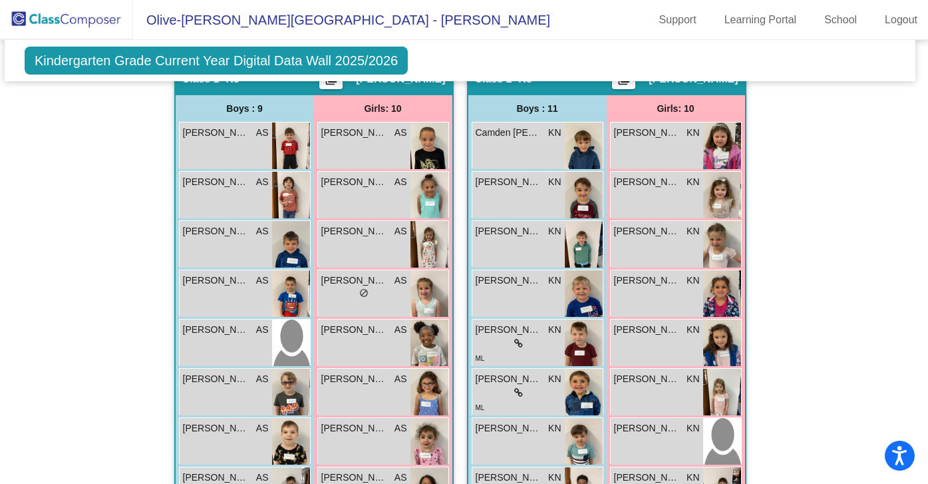
scroll to position [365, 4]
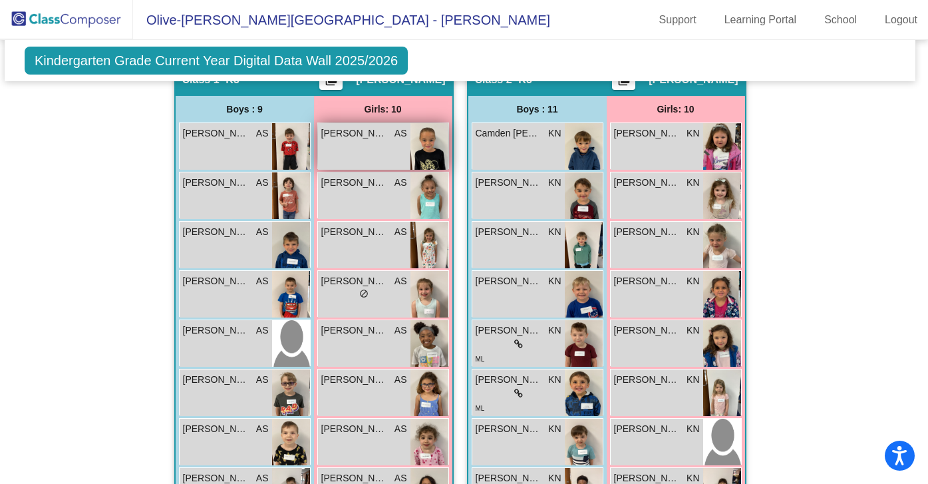
click at [360, 147] on div "[PERSON_NAME] AS lock do_not_disturb_alt" at bounding box center [364, 146] width 92 height 47
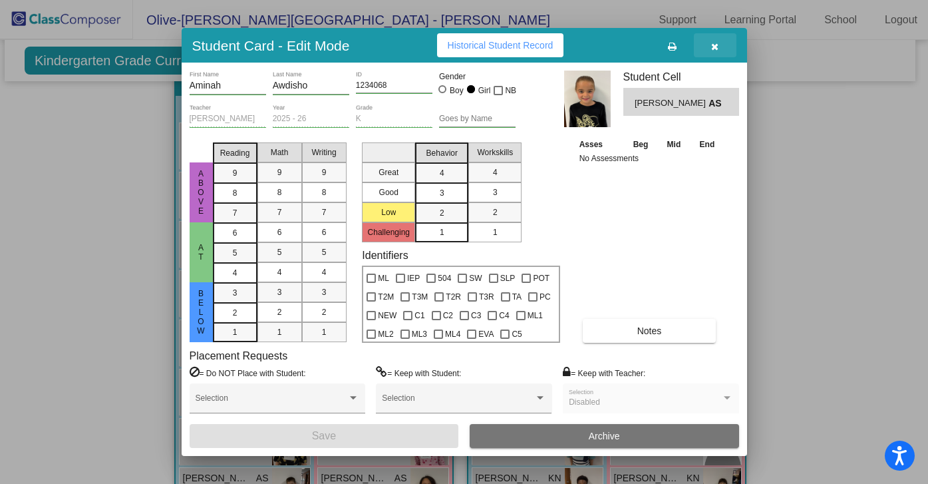
click at [716, 47] on icon "button" at bounding box center [714, 46] width 7 height 9
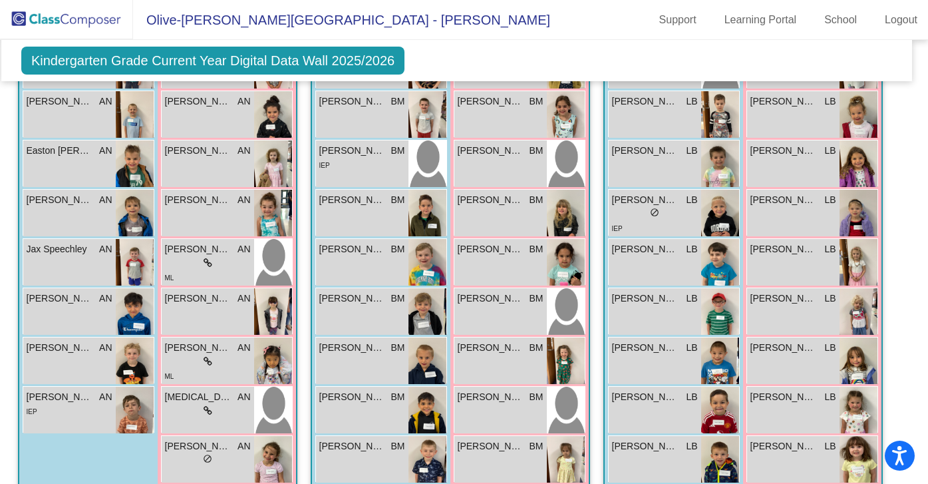
scroll to position [1119, 7]
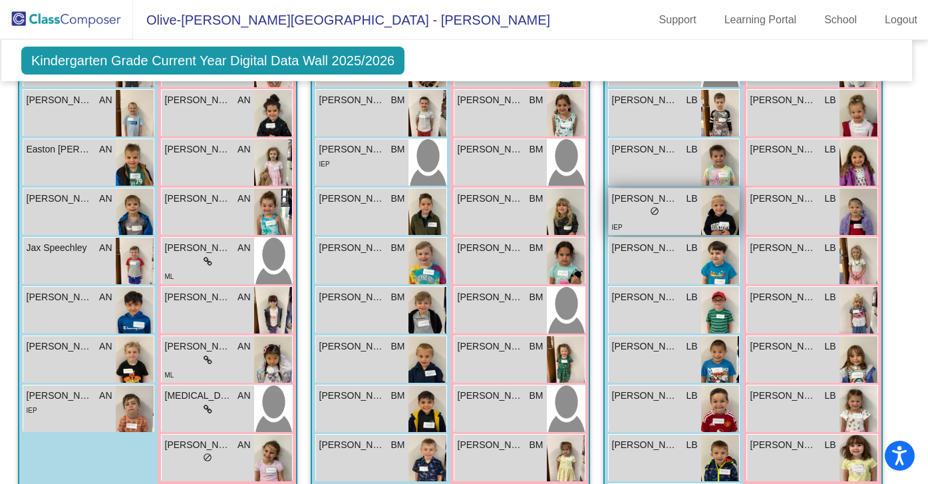
click at [712, 206] on img at bounding box center [720, 211] width 38 height 47
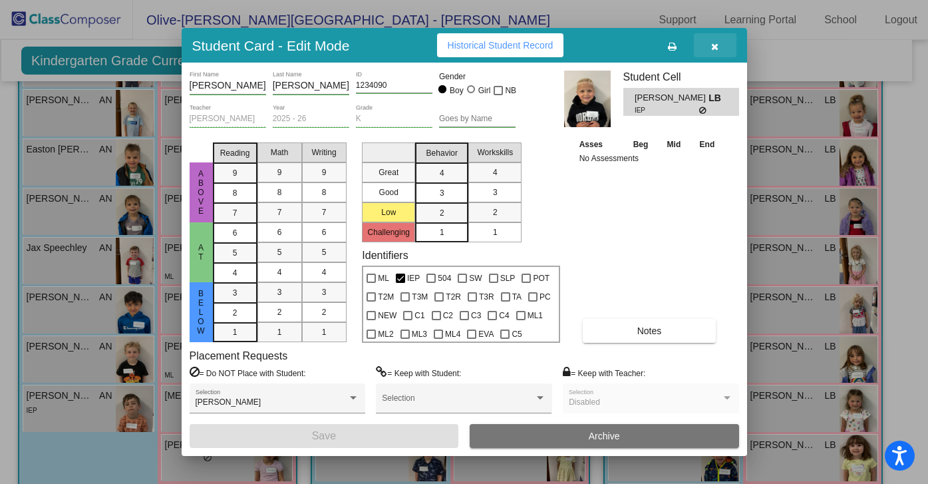
click at [716, 46] on icon "button" at bounding box center [714, 46] width 7 height 9
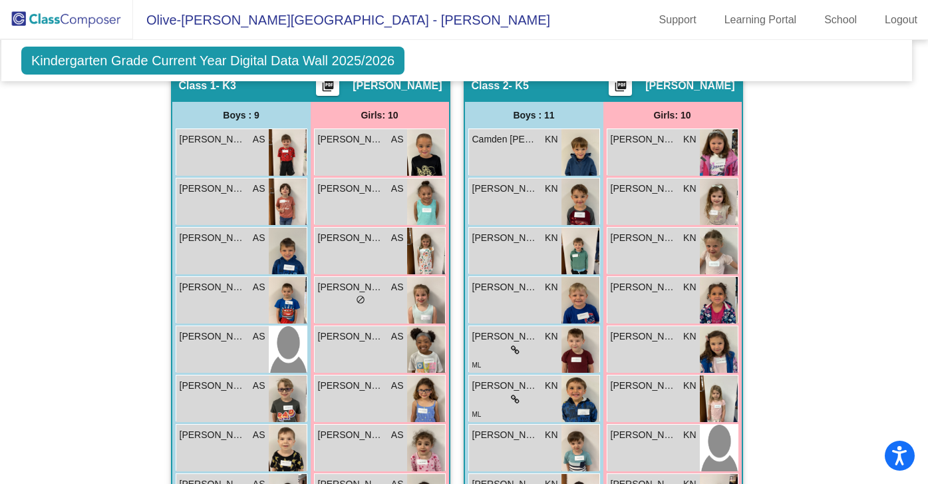
scroll to position [361, 7]
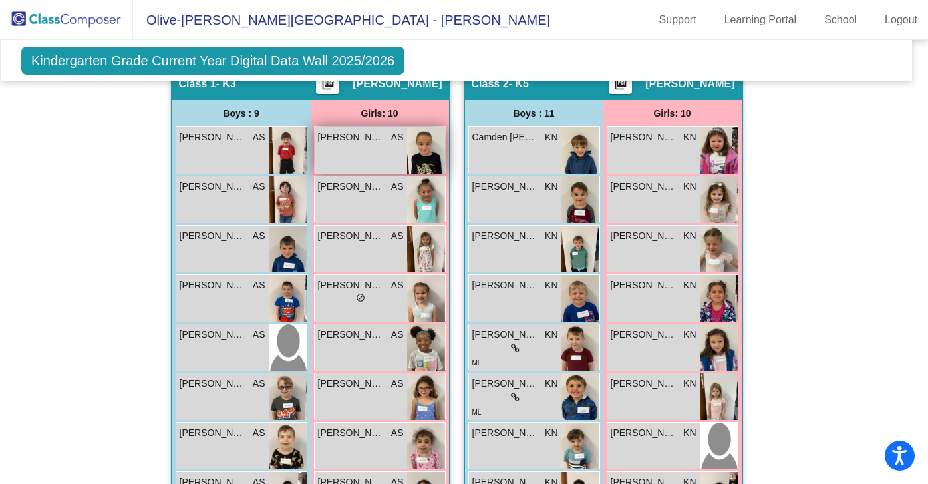
click at [371, 154] on div "[PERSON_NAME] AS lock do_not_disturb_alt" at bounding box center [361, 150] width 92 height 47
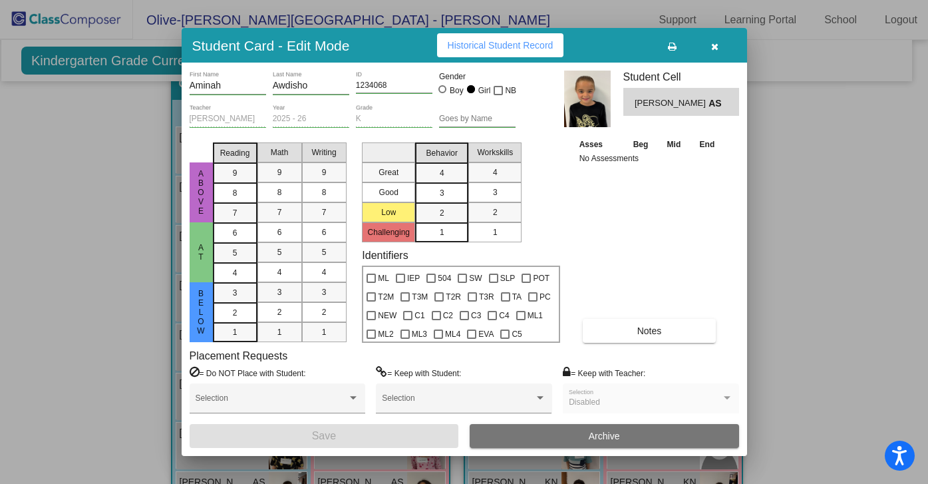
click at [720, 49] on button "button" at bounding box center [715, 45] width 43 height 24
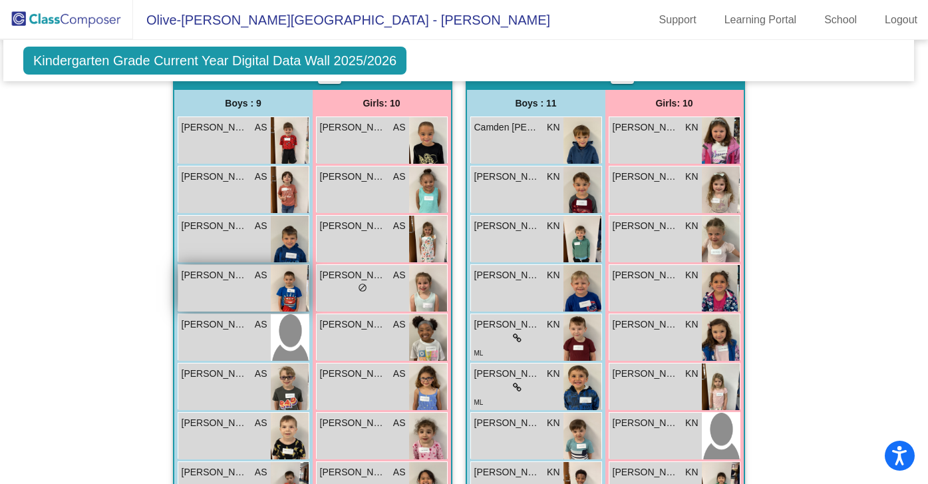
scroll to position [367, 5]
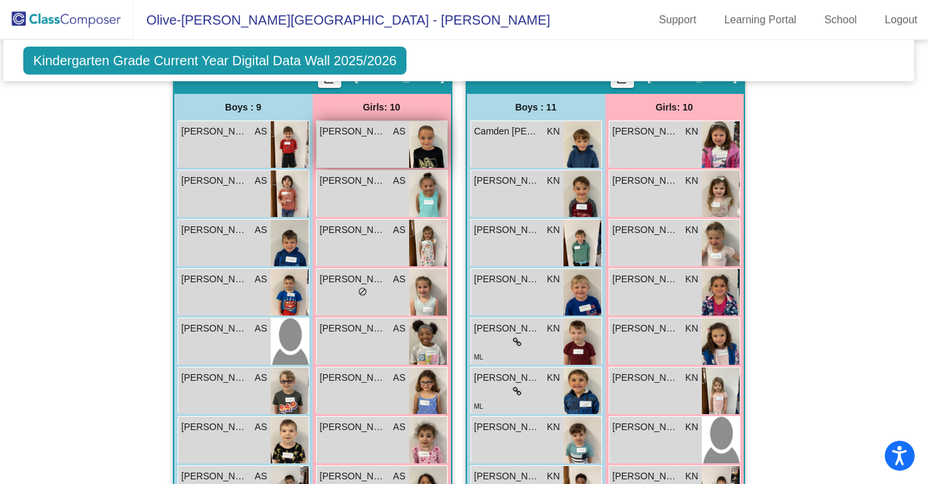
click at [347, 142] on div "[PERSON_NAME] AS lock do_not_disturb_alt" at bounding box center [363, 144] width 92 height 47
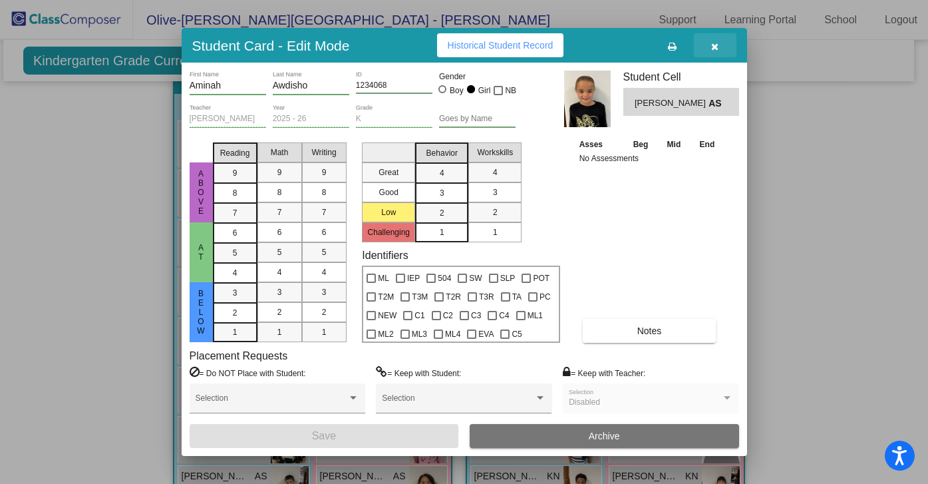
click at [717, 47] on icon "button" at bounding box center [714, 46] width 7 height 9
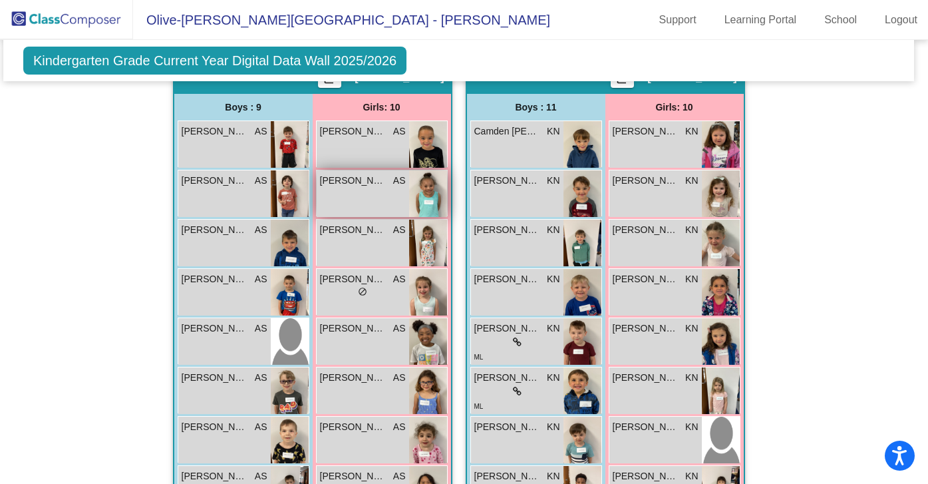
click at [363, 187] on div "[PERSON_NAME] AS lock do_not_disturb_alt" at bounding box center [363, 193] width 92 height 47
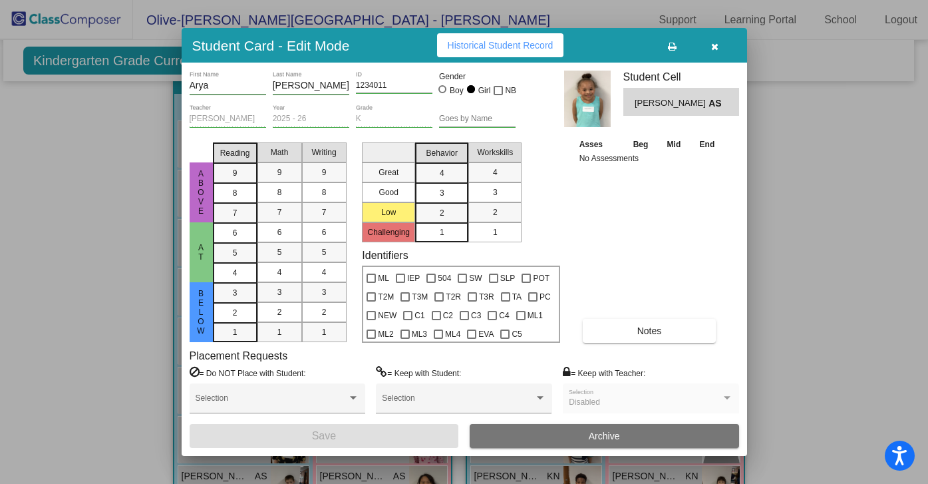
click at [712, 51] on button "button" at bounding box center [715, 45] width 43 height 24
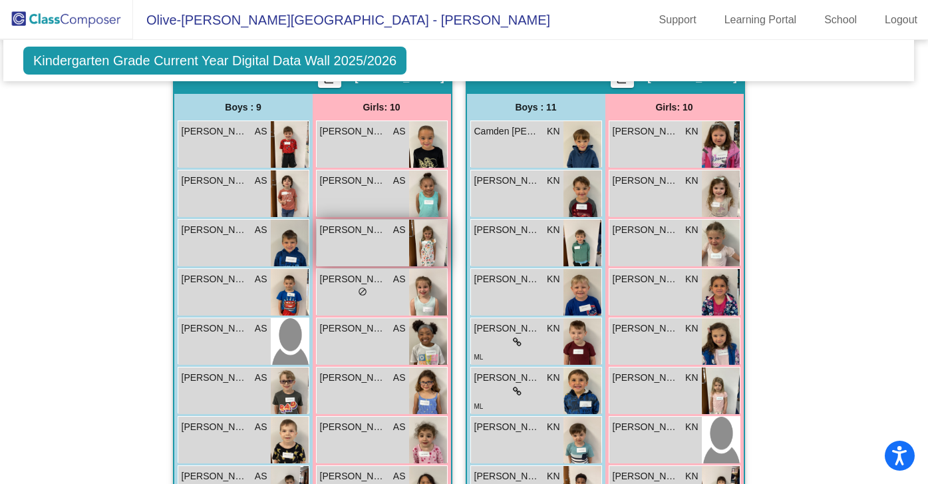
click at [355, 241] on div "[PERSON_NAME] AS lock do_not_disturb_alt" at bounding box center [363, 242] width 92 height 47
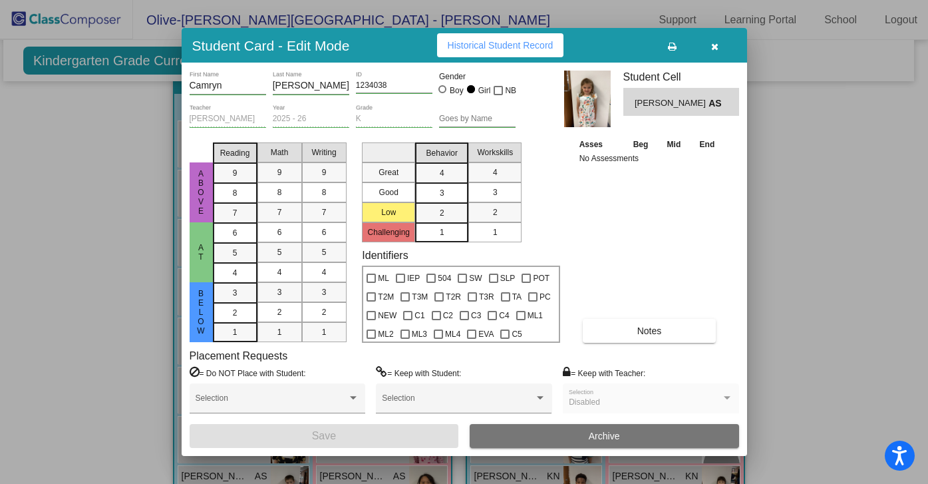
click at [715, 49] on icon "button" at bounding box center [714, 46] width 7 height 9
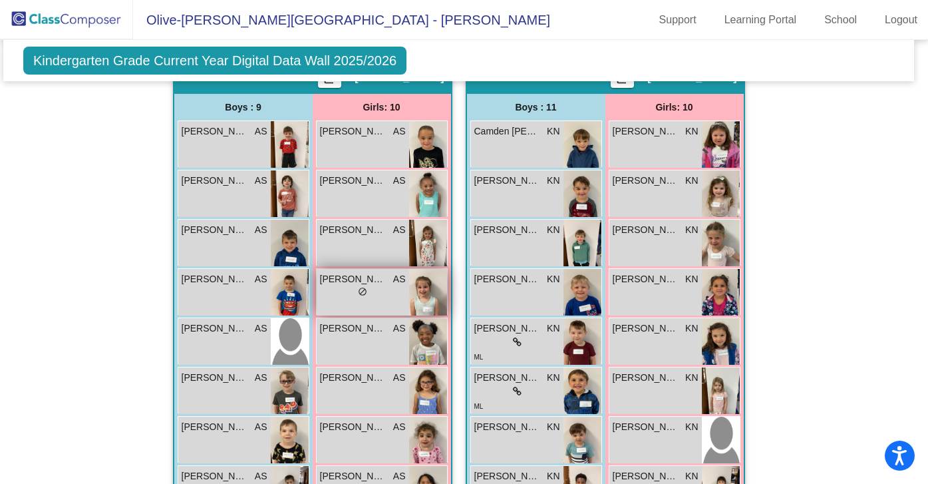
click at [347, 287] on div "lock do_not_disturb_alt" at bounding box center [363, 293] width 86 height 14
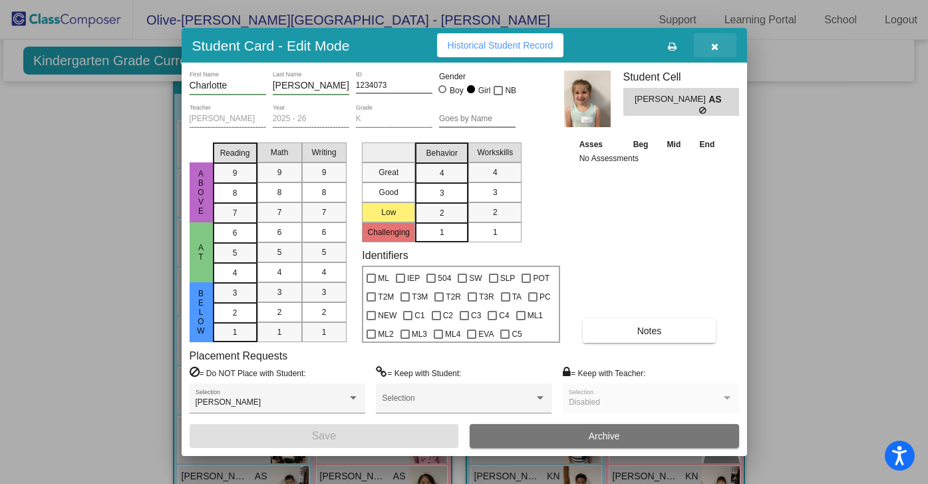
click at [714, 47] on icon "button" at bounding box center [714, 46] width 7 height 9
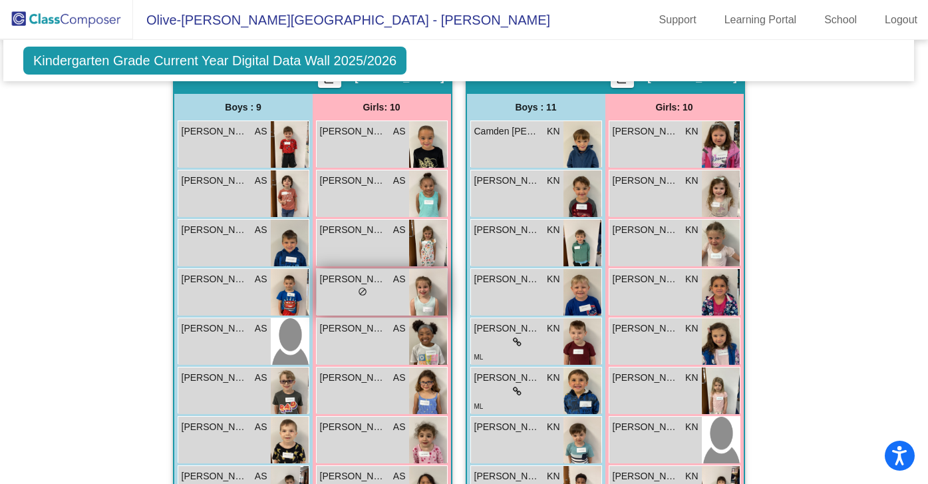
click at [350, 293] on div "lock do_not_disturb_alt" at bounding box center [363, 293] width 86 height 14
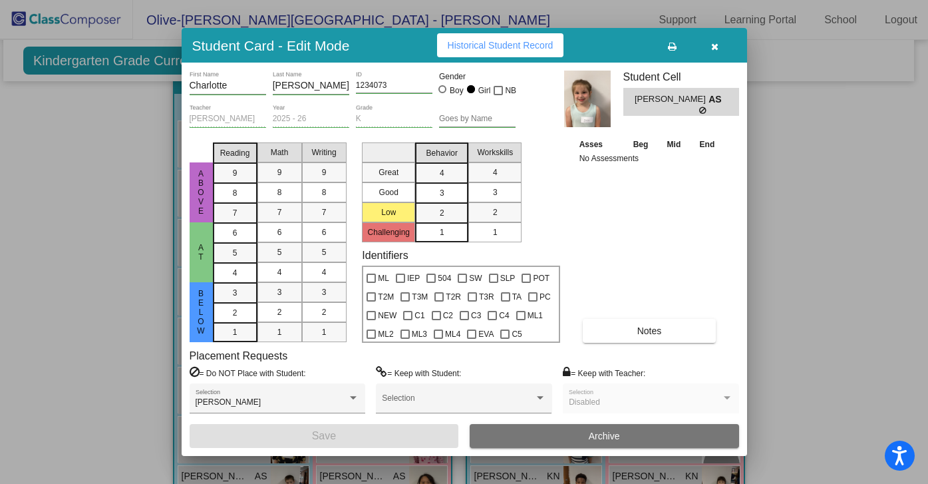
click at [714, 45] on icon "button" at bounding box center [714, 46] width 7 height 9
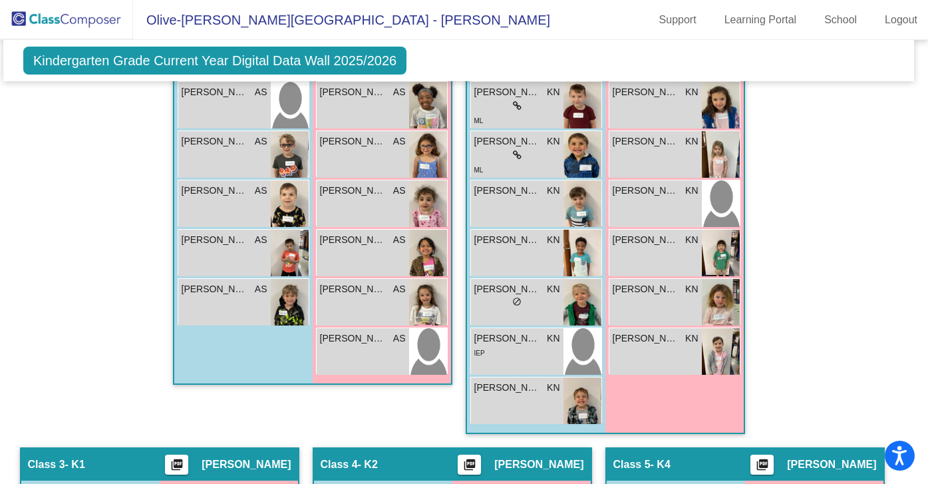
scroll to position [604, 5]
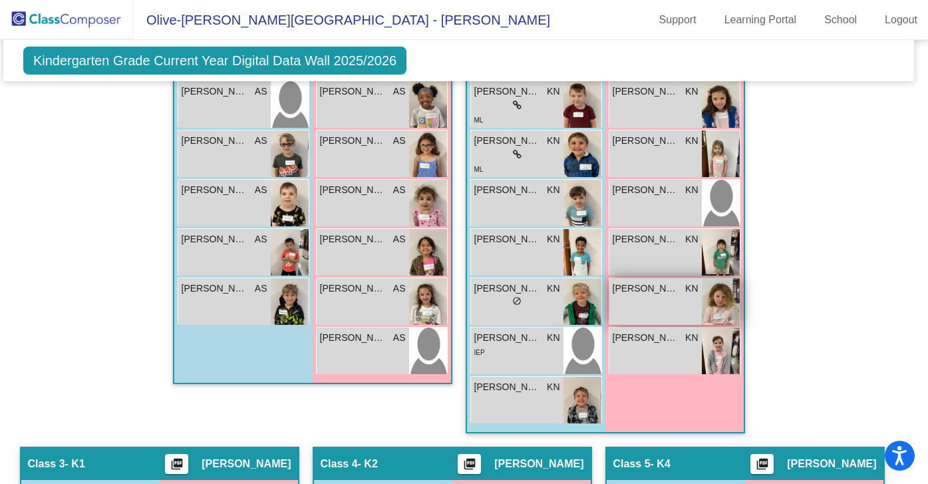
click at [673, 296] on div "[PERSON_NAME] KN lock do_not_disturb_alt" at bounding box center [655, 301] width 92 height 47
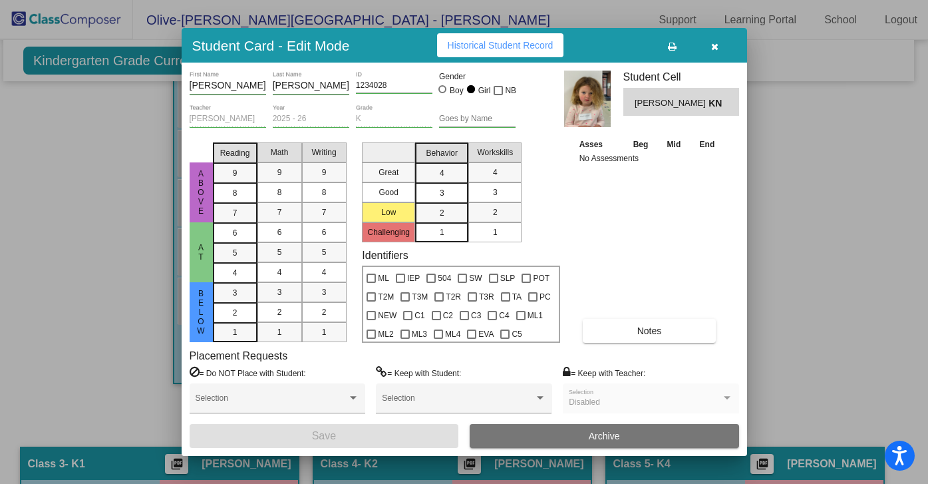
click at [715, 45] on icon "button" at bounding box center [714, 46] width 7 height 9
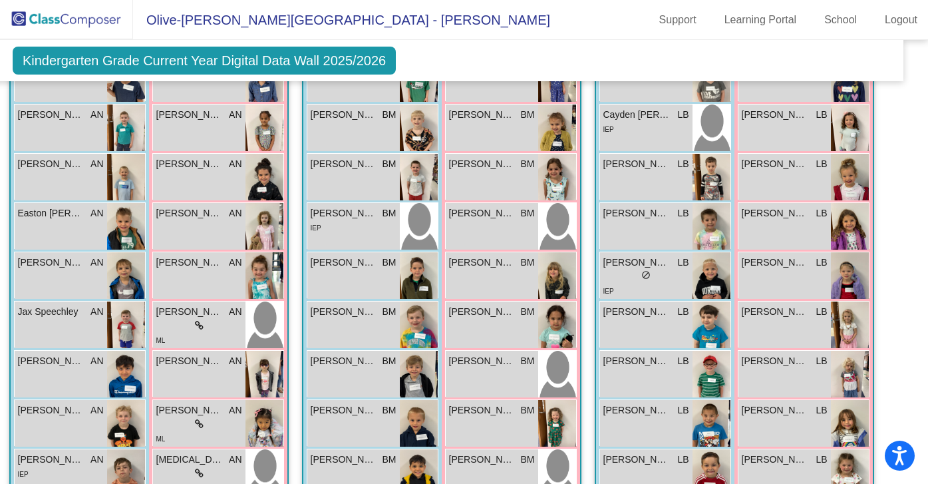
scroll to position [1058, 16]
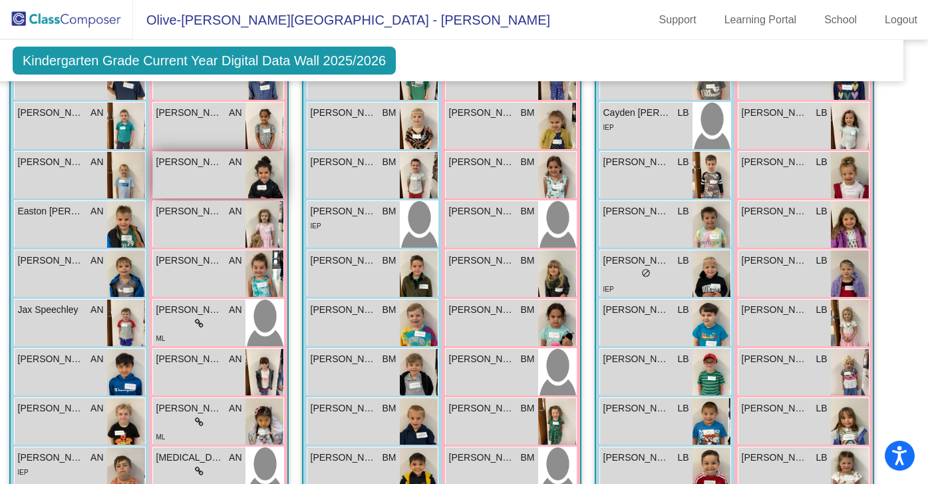
click at [202, 173] on div "[PERSON_NAME] AN lock do_not_disturb_alt" at bounding box center [199, 175] width 92 height 47
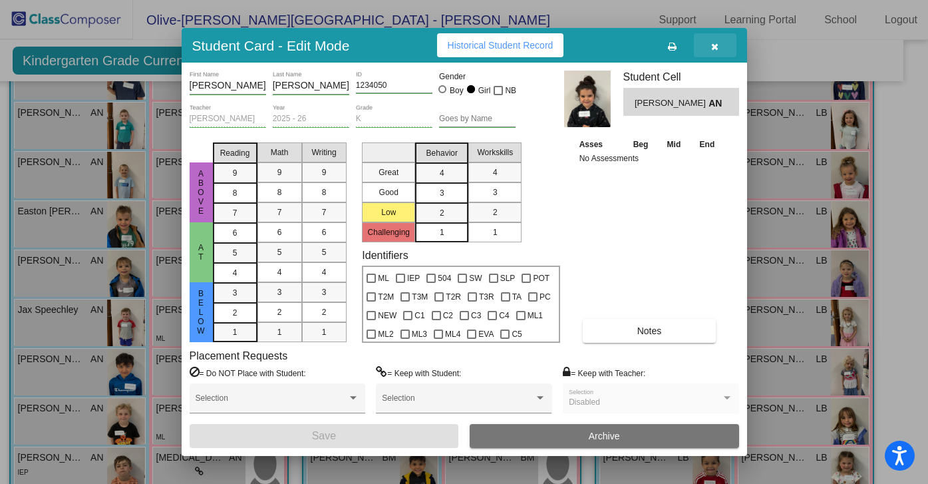
click at [718, 51] on icon "button" at bounding box center [714, 46] width 7 height 9
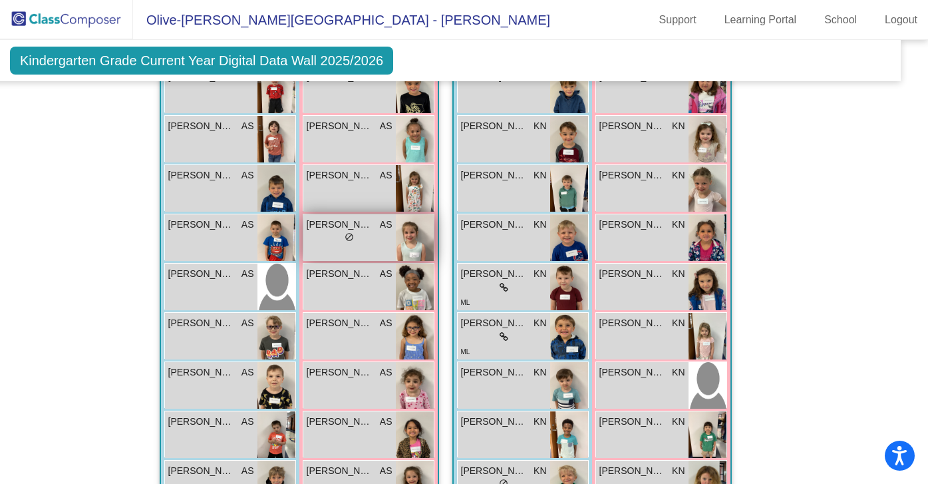
scroll to position [424, 19]
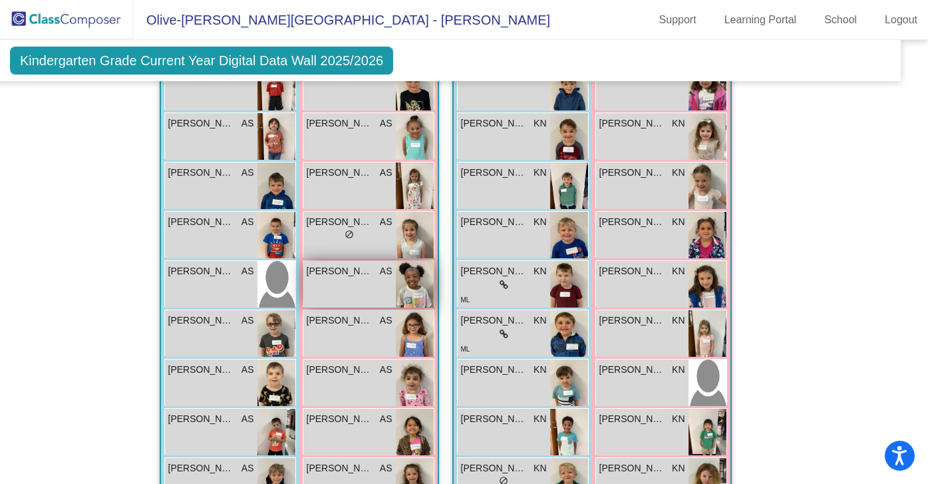
click at [362, 289] on div "[PERSON_NAME] AS lock do_not_disturb_alt" at bounding box center [349, 284] width 92 height 47
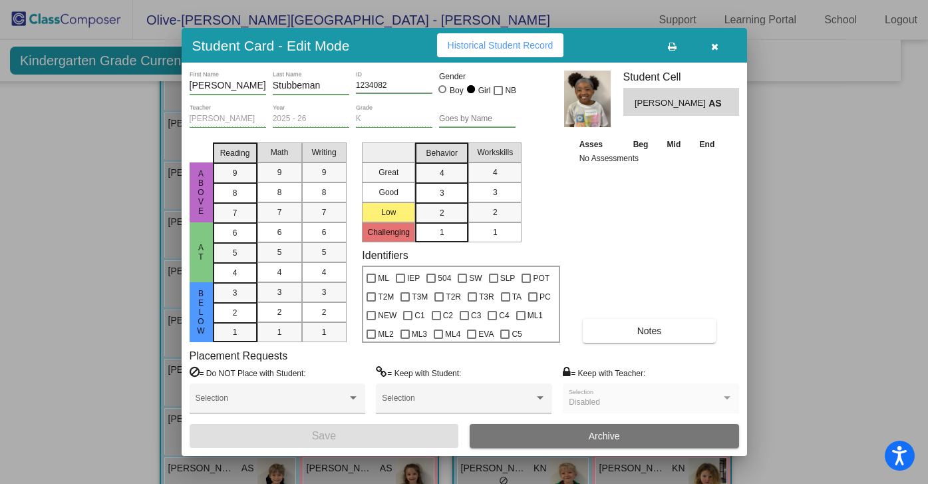
click at [716, 45] on icon "button" at bounding box center [714, 46] width 7 height 9
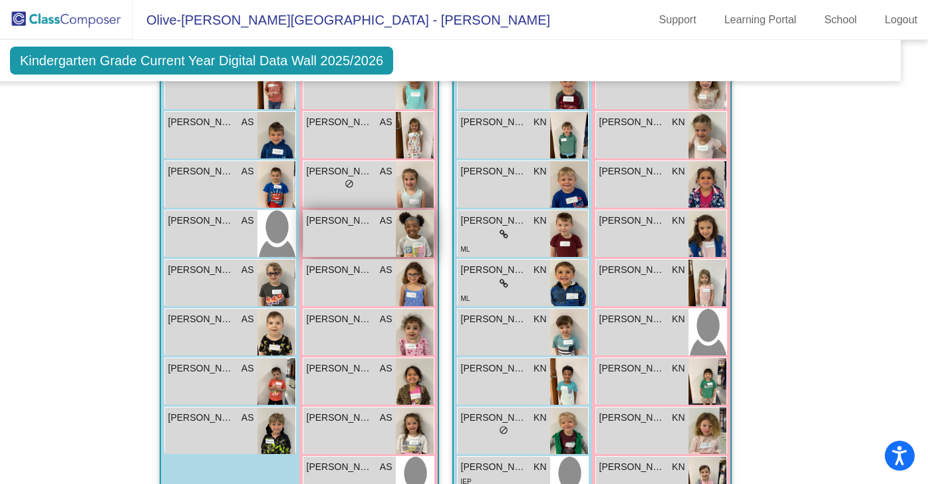
scroll to position [481, 19]
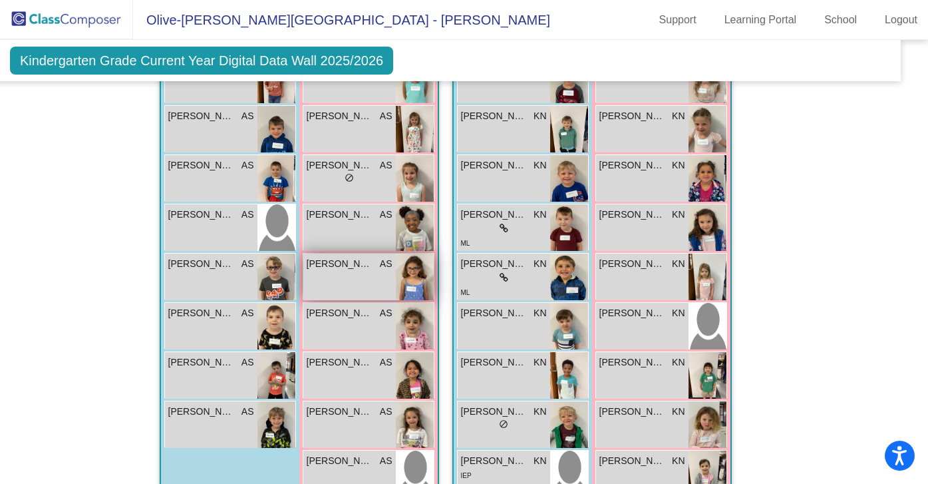
click at [346, 277] on div "[PERSON_NAME] AS lock do_not_disturb_alt" at bounding box center [349, 276] width 92 height 47
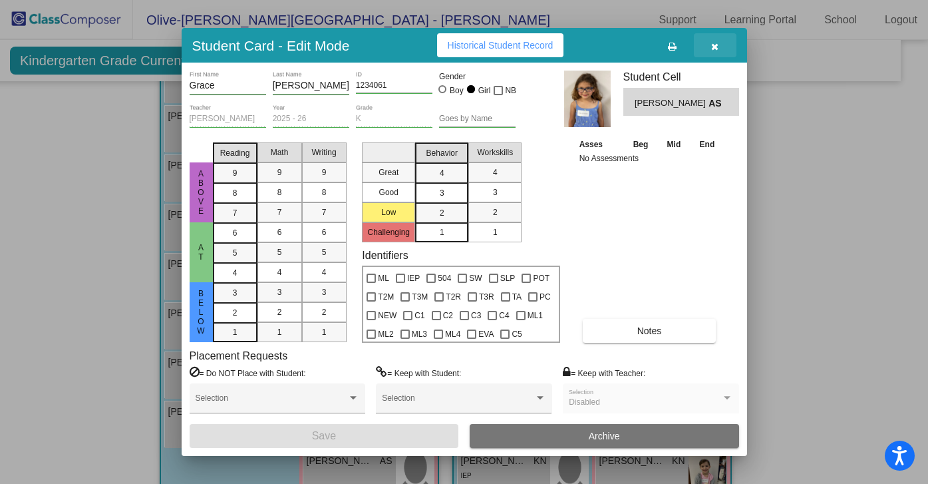
click at [714, 47] on icon "button" at bounding box center [714, 46] width 7 height 9
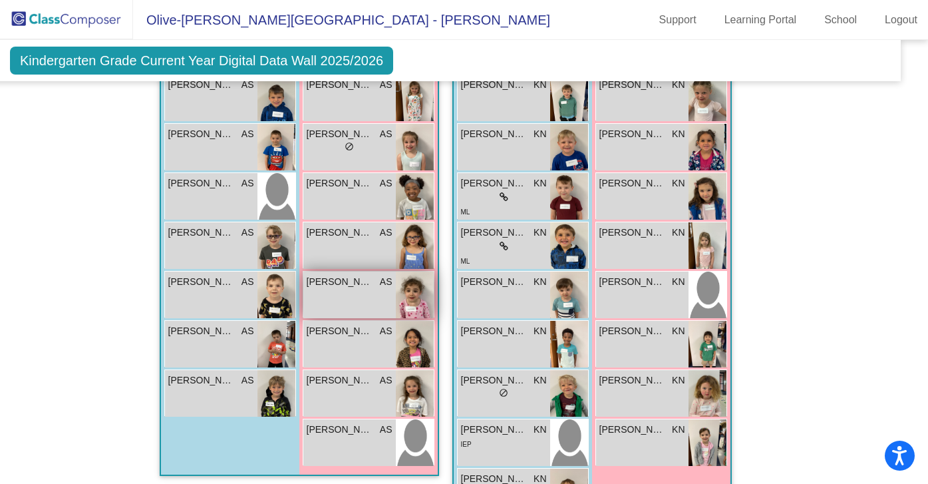
scroll to position [524, 19]
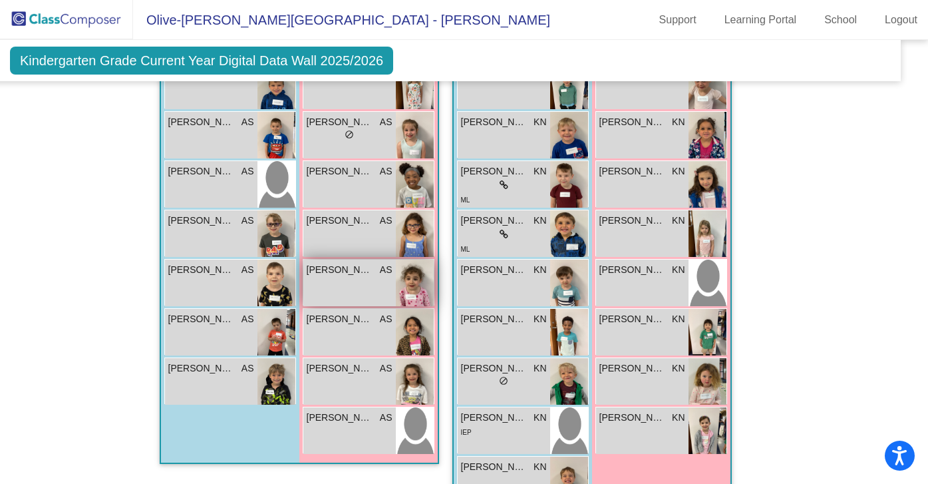
click at [352, 282] on div "[PERSON_NAME] [PERSON_NAME] AS lock do_not_disturb_alt" at bounding box center [349, 282] width 92 height 47
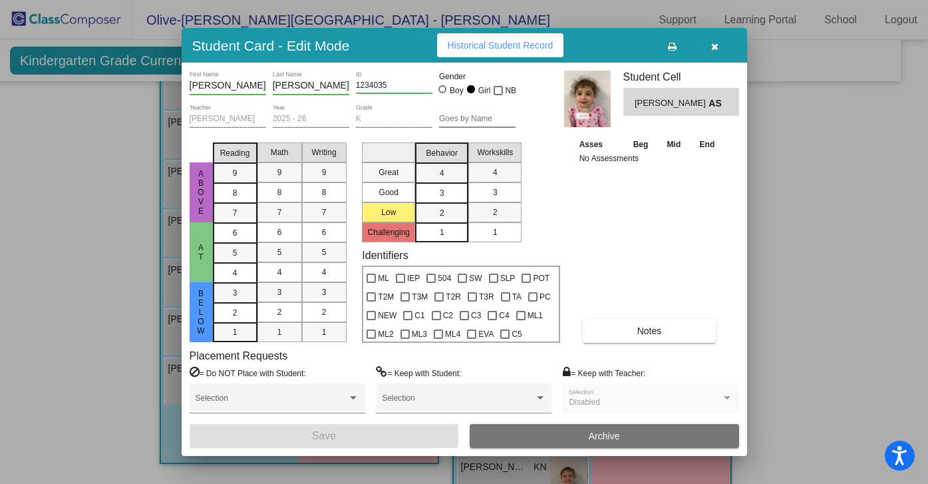
click at [715, 49] on icon "button" at bounding box center [714, 46] width 7 height 9
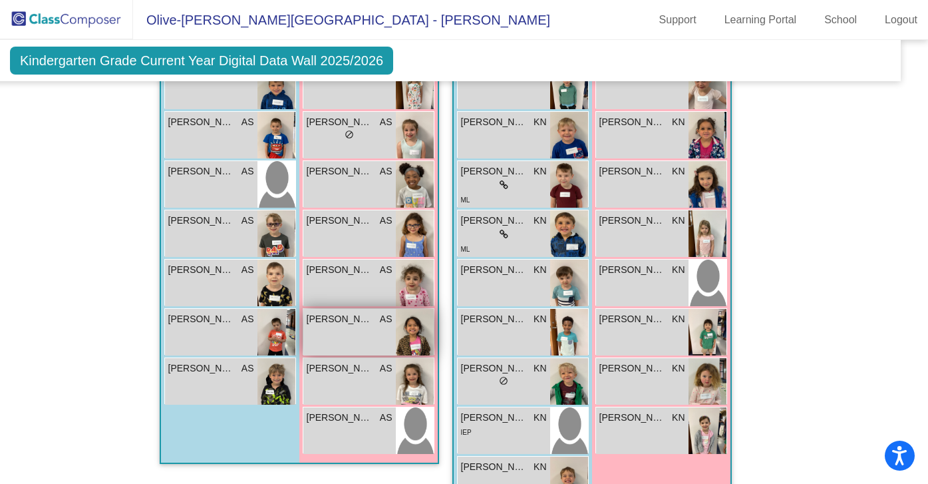
click at [337, 333] on div "[PERSON_NAME] AS lock do_not_disturb_alt" at bounding box center [349, 332] width 92 height 47
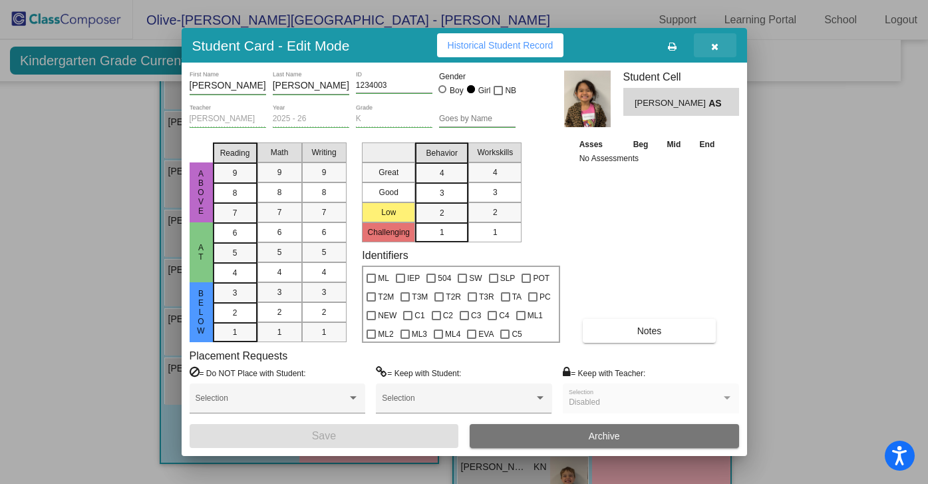
click at [717, 44] on icon "button" at bounding box center [714, 46] width 7 height 9
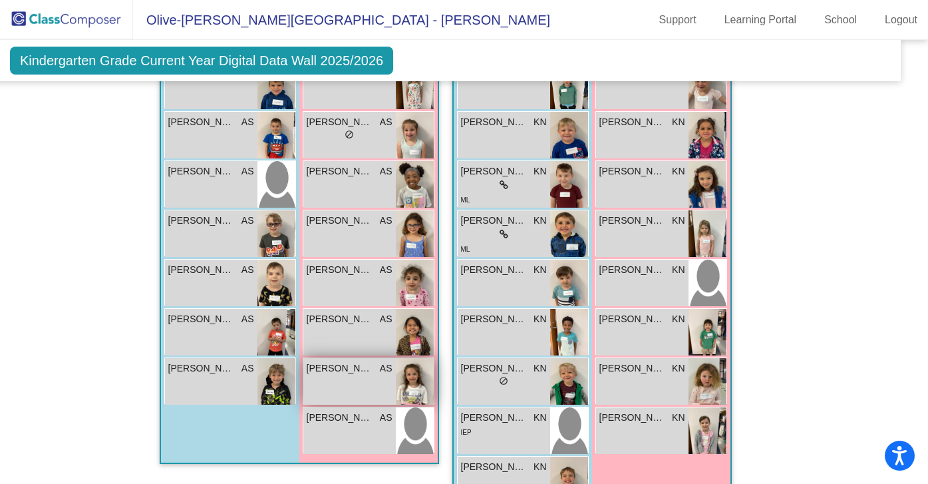
click at [332, 386] on div "[PERSON_NAME] AS lock do_not_disturb_alt" at bounding box center [349, 381] width 92 height 47
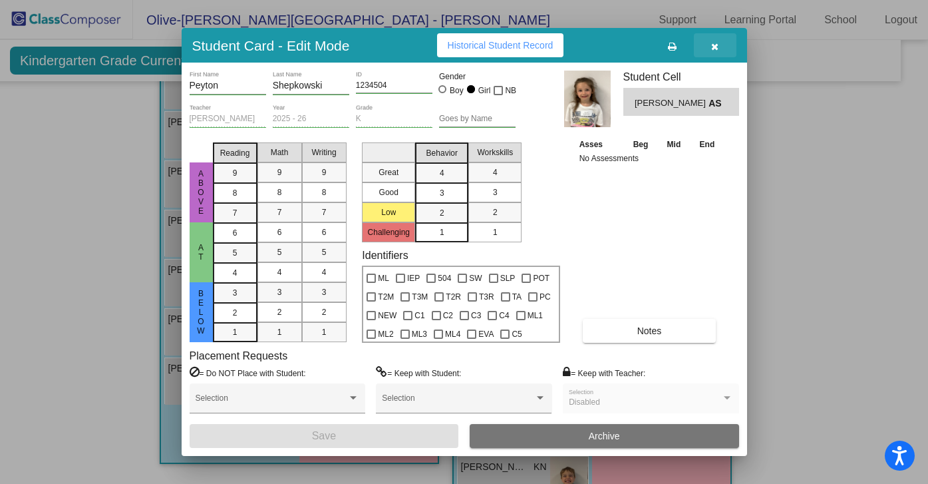
click at [714, 51] on button "button" at bounding box center [715, 45] width 43 height 24
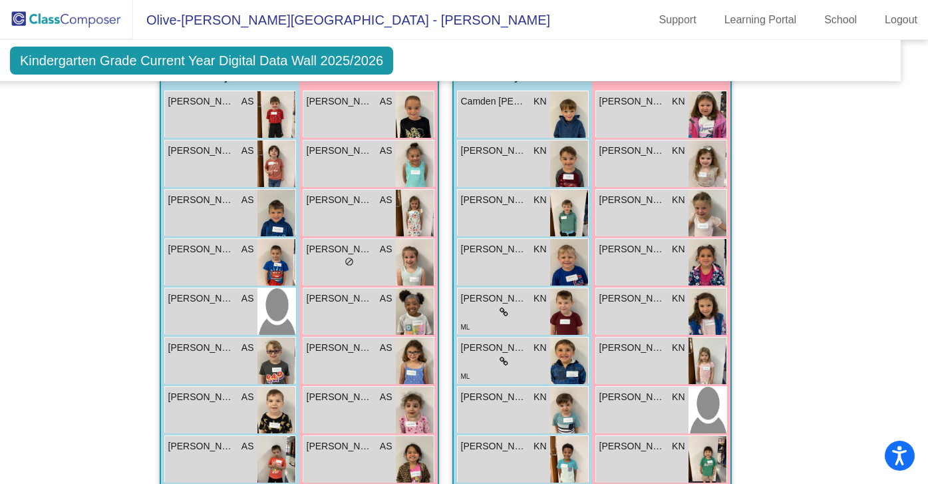
scroll to position [400, 19]
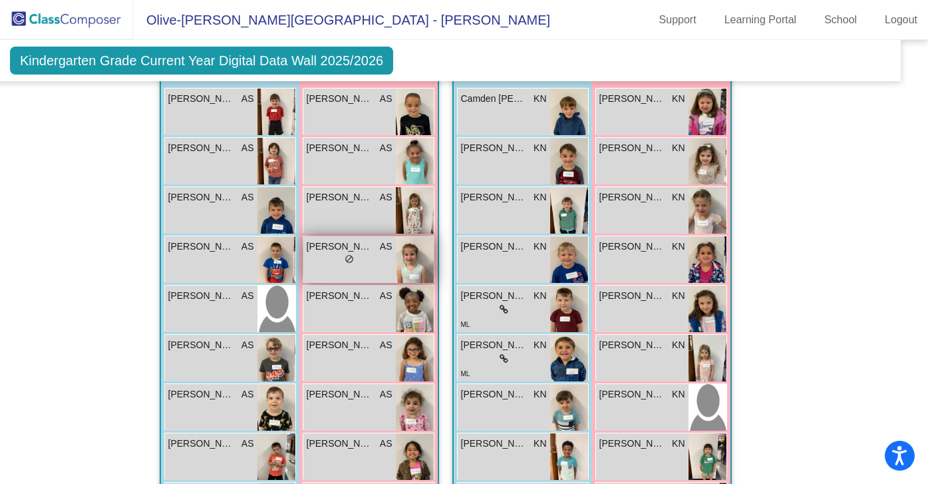
click at [358, 267] on div "[PERSON_NAME] AS lock do_not_disturb_alt" at bounding box center [349, 259] width 92 height 47
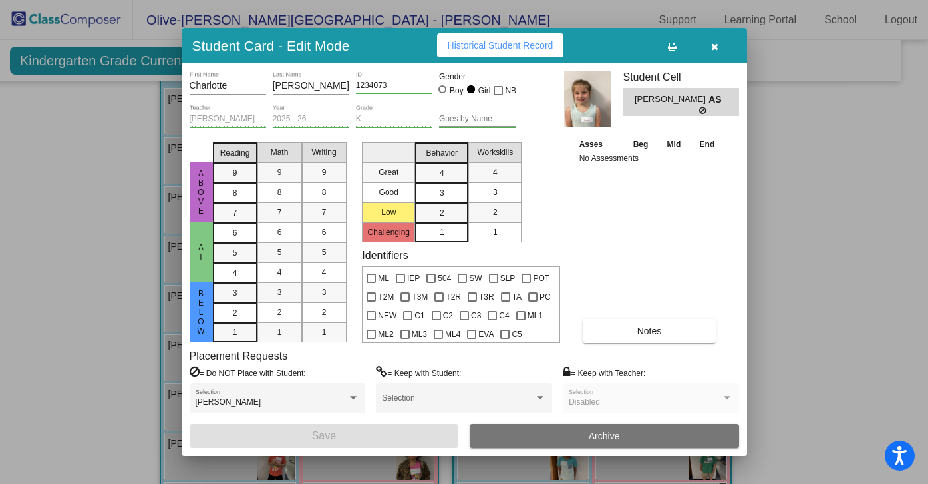
click at [716, 45] on icon "button" at bounding box center [714, 46] width 7 height 9
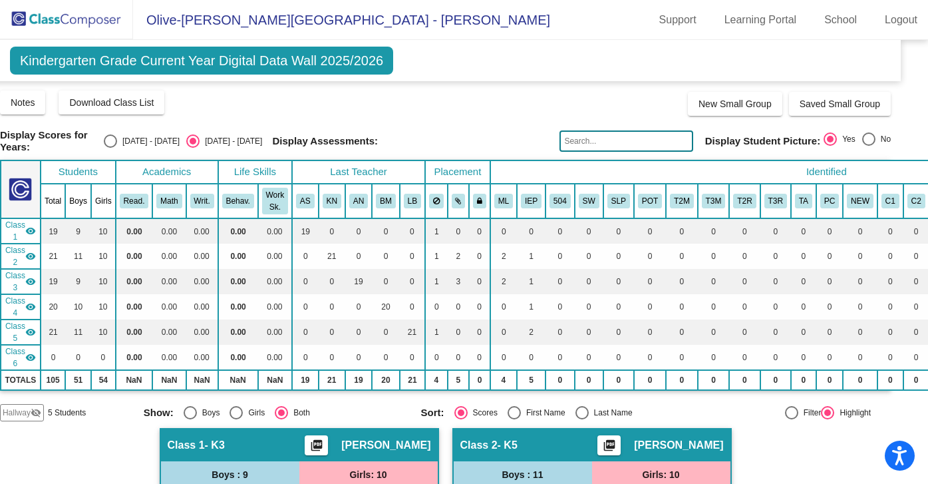
scroll to position [0, 0]
click at [28, 409] on span "Hallway" at bounding box center [17, 412] width 28 height 12
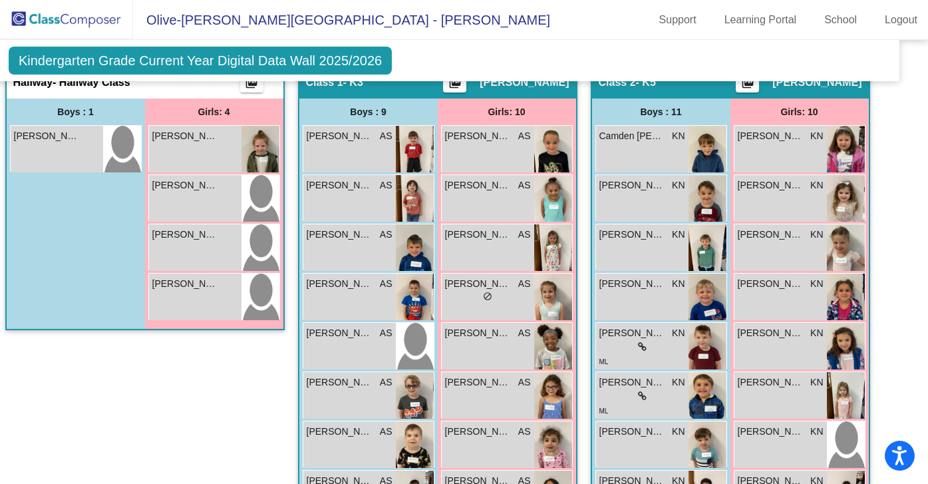
scroll to position [369, 20]
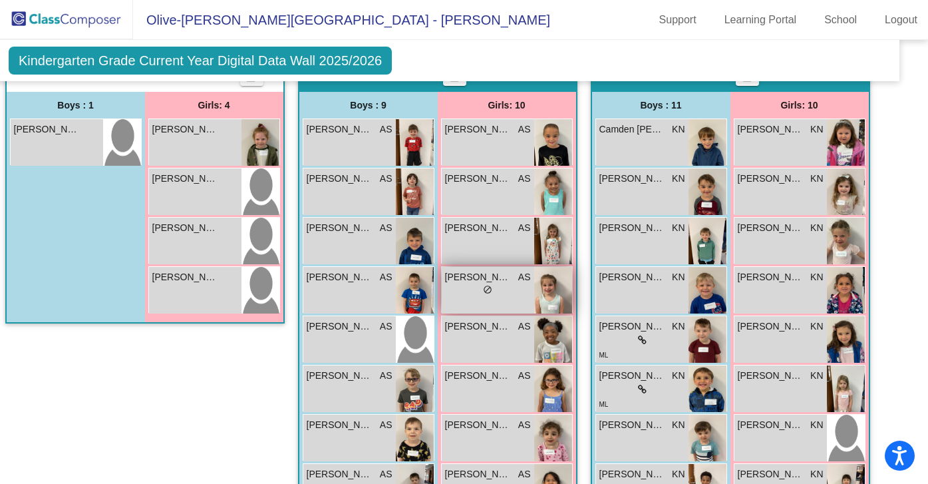
click at [488, 293] on div "lock do_not_disturb_alt" at bounding box center [487, 291] width 9 height 14
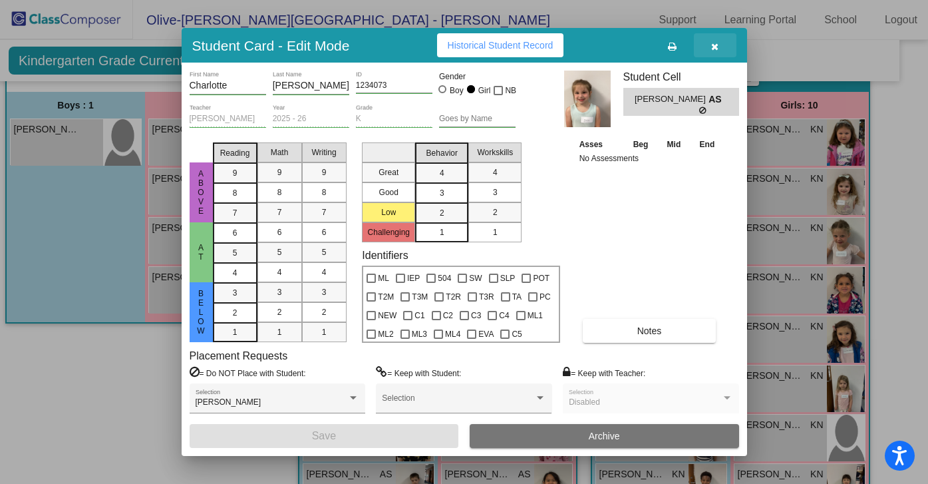
click at [720, 45] on button "button" at bounding box center [715, 45] width 43 height 24
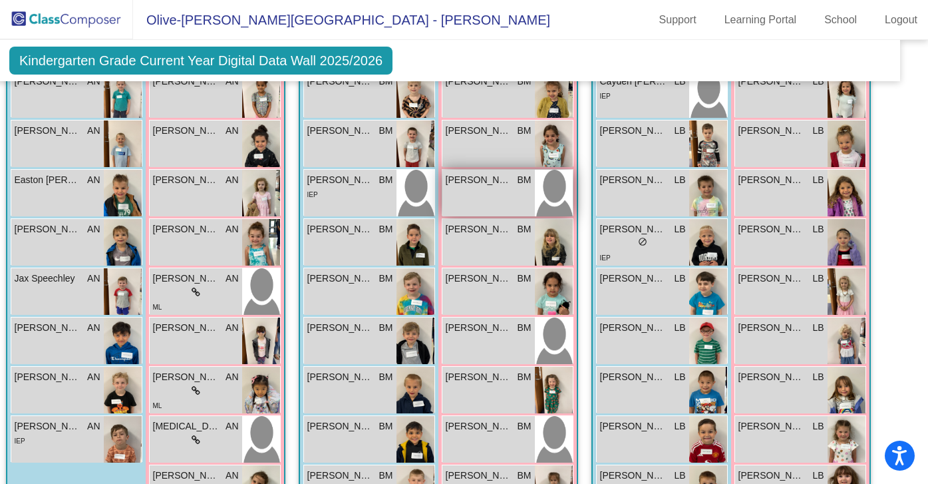
scroll to position [1091, 19]
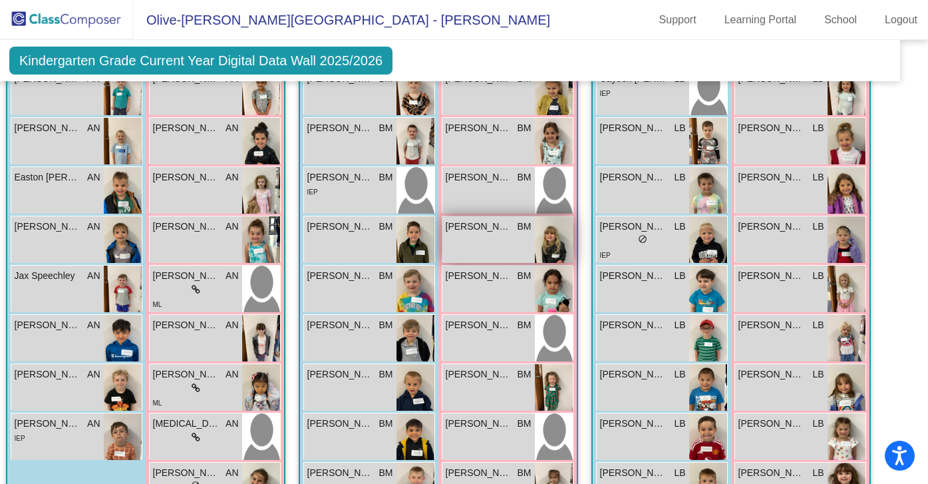
click at [535, 244] on img at bounding box center [554, 239] width 38 height 47
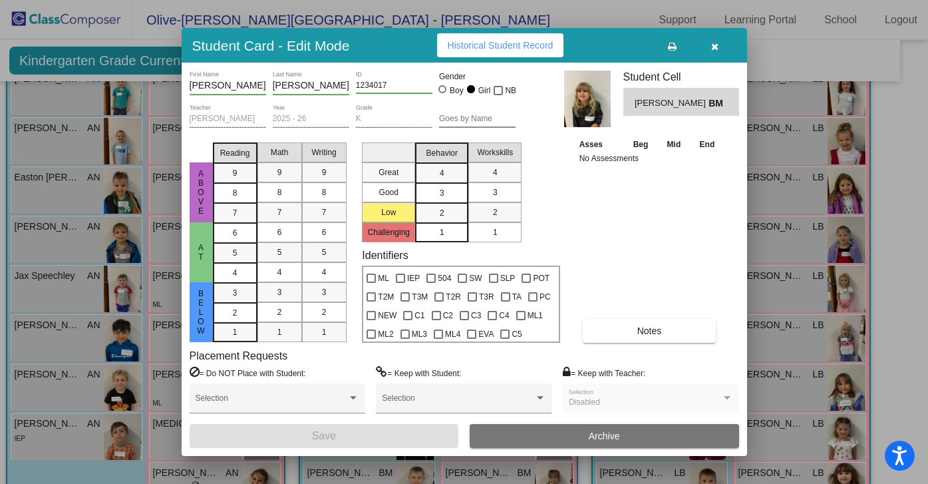
click at [715, 46] on icon "button" at bounding box center [714, 46] width 7 height 9
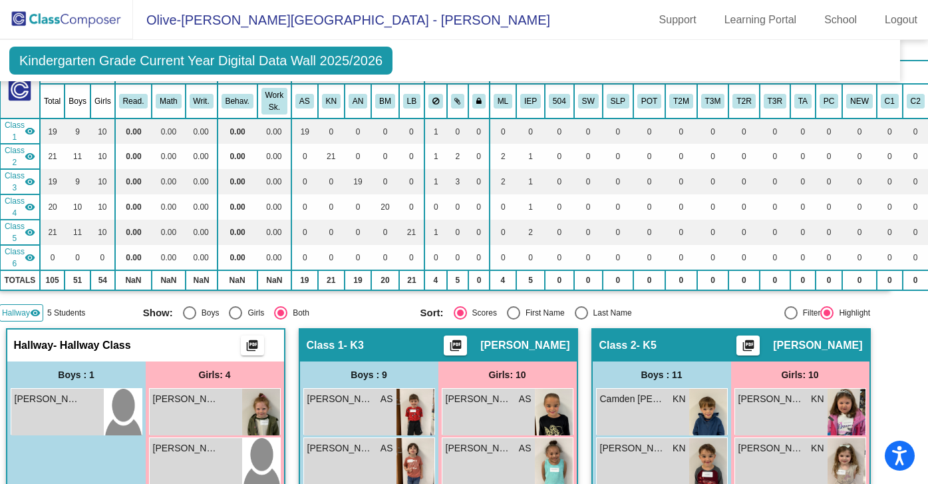
scroll to position [80, 19]
